Goal: Check status: Check status

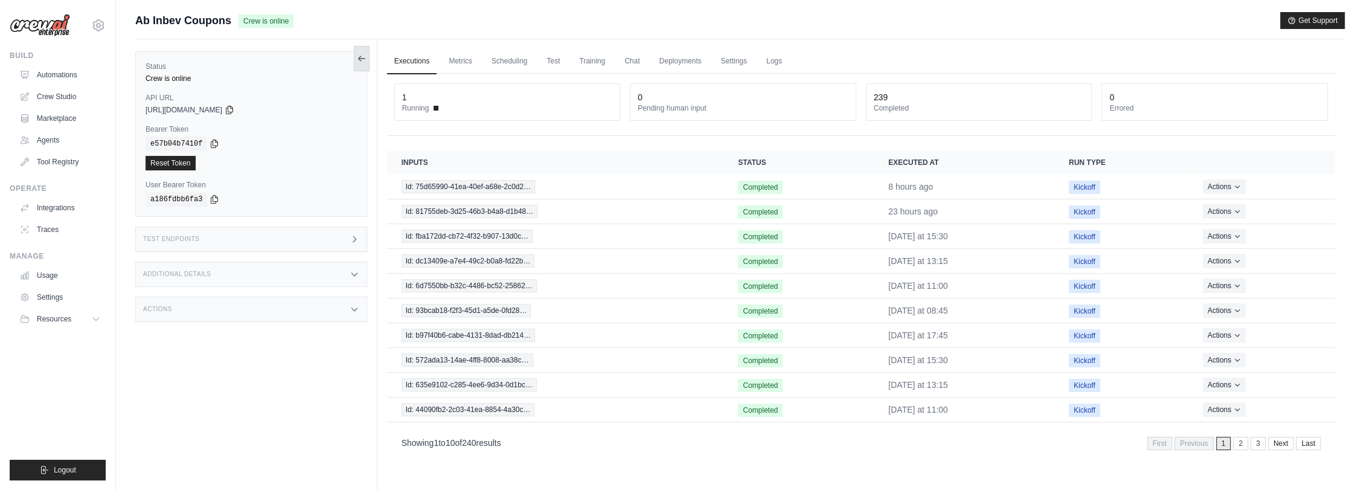
click at [367, 62] on button at bounding box center [362, 58] width 16 height 25
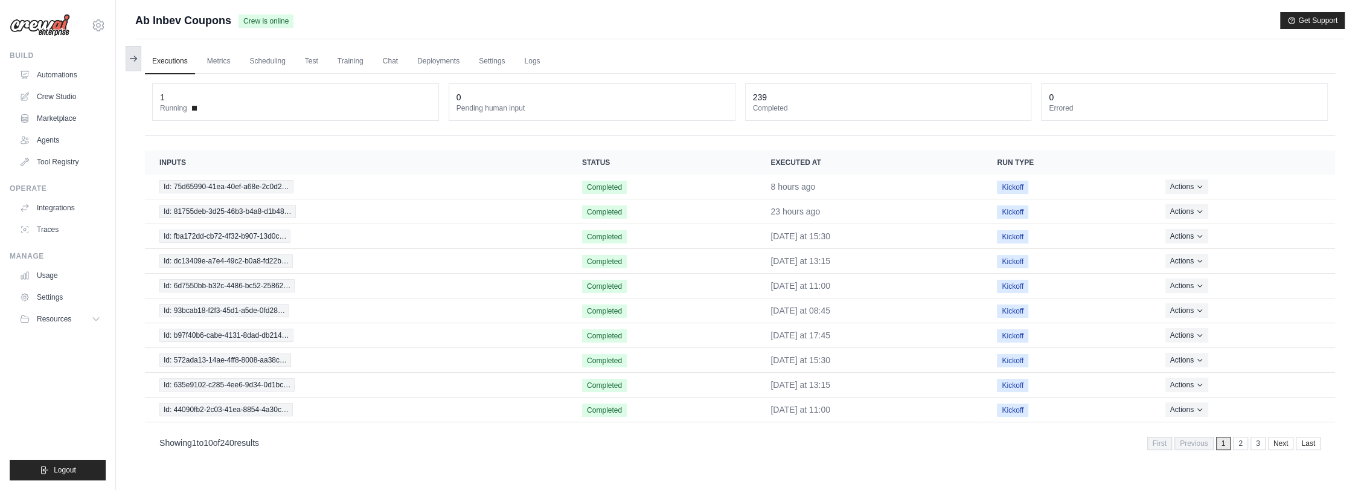
click at [134, 54] on icon at bounding box center [134, 59] width 10 height 10
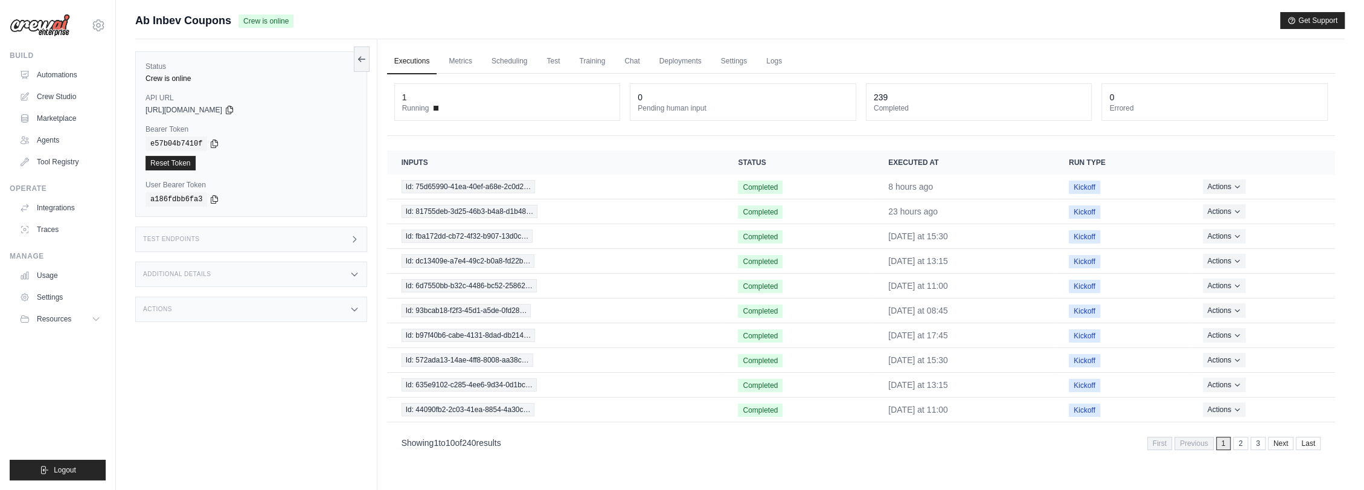
click at [397, 62] on link "Executions" at bounding box center [412, 61] width 50 height 25
click at [526, 188] on span "Id: 7da0d66e-a409-49a6-9c9c-bbd80…" at bounding box center [469, 186] width 135 height 13
click at [760, 23] on div "Ab Inbev Coupons Crew is online Get Support" at bounding box center [739, 20] width 1209 height 17
